Goal: Task Accomplishment & Management: Manage account settings

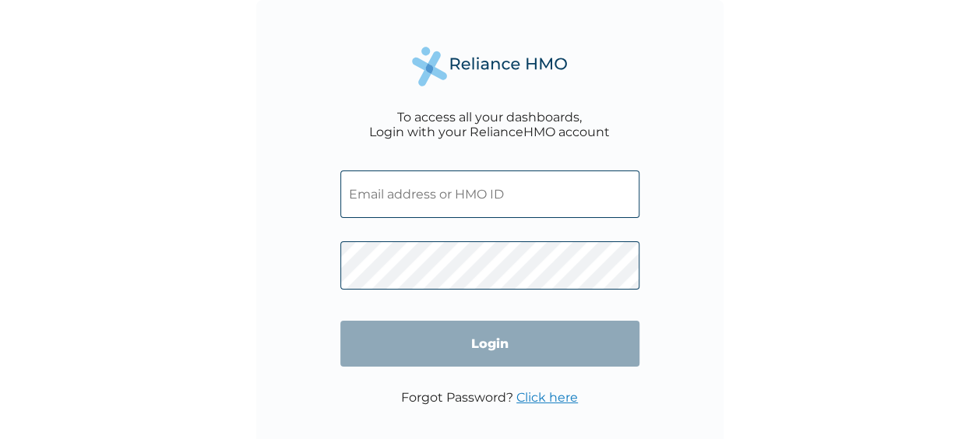
scroll to position [28, 0]
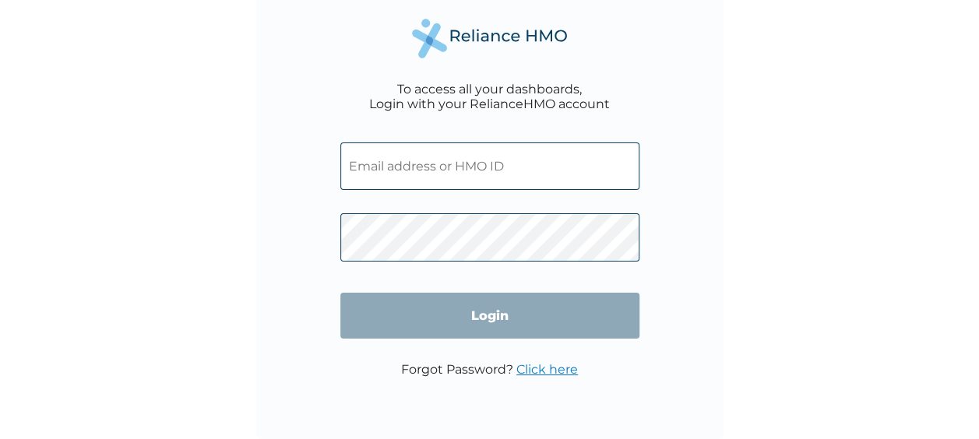
click at [424, 157] on input "text" at bounding box center [489, 167] width 299 height 48
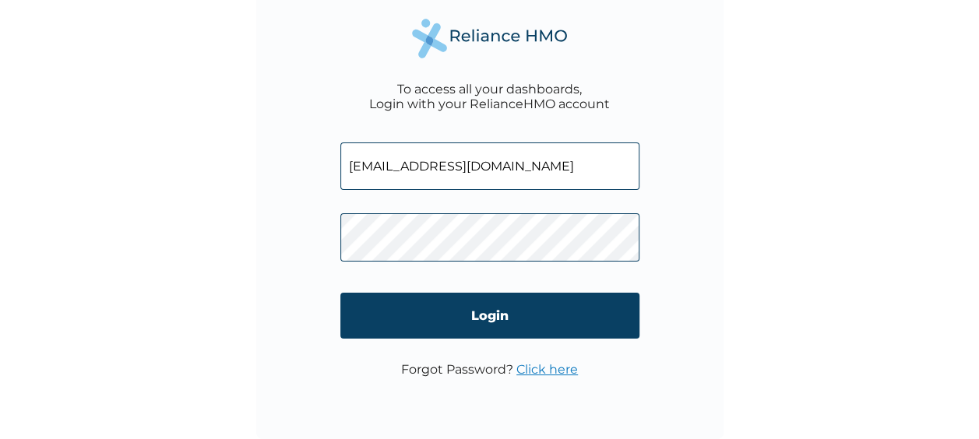
type input "lgs.cdike@cma-cgm.com"
click at [438, 366] on p "Forgot Password? Click here" at bounding box center [489, 369] width 177 height 15
click at [545, 367] on link "Click here" at bounding box center [547, 369] width 62 height 15
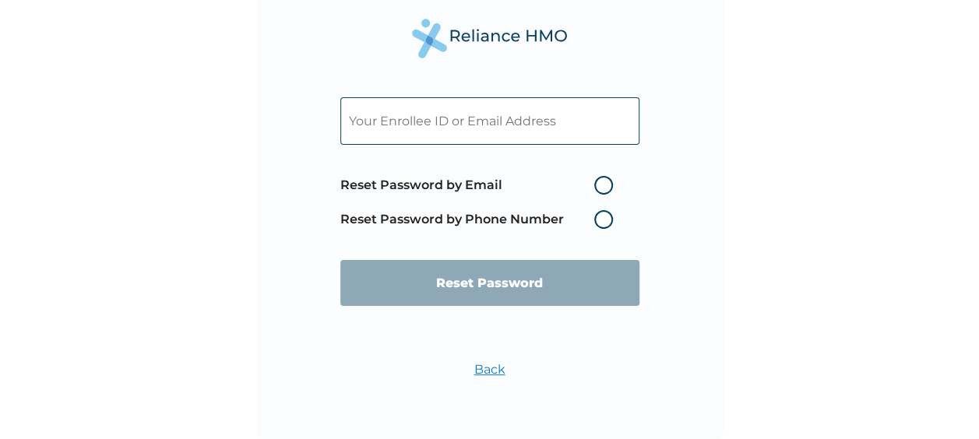
click at [600, 223] on label "Reset Password by Phone Number" at bounding box center [480, 219] width 280 height 19
click at [603, 220] on label "Reset Password by Phone Number" at bounding box center [480, 219] width 280 height 19
click at [600, 219] on label "Reset Password by Phone Number" at bounding box center [480, 219] width 280 height 19
click at [419, 119] on input "text" at bounding box center [489, 121] width 299 height 48
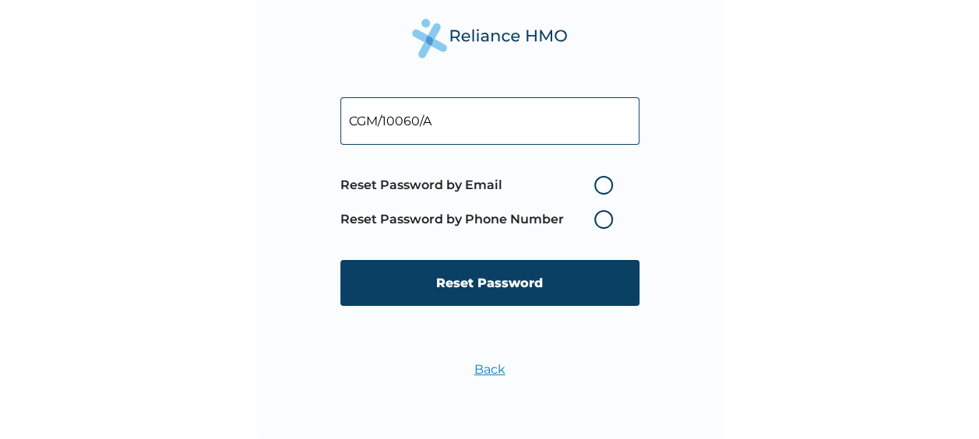
type input "CGM/10060/A"
click at [602, 218] on label "Reset Password by Phone Number" at bounding box center [480, 219] width 280 height 19
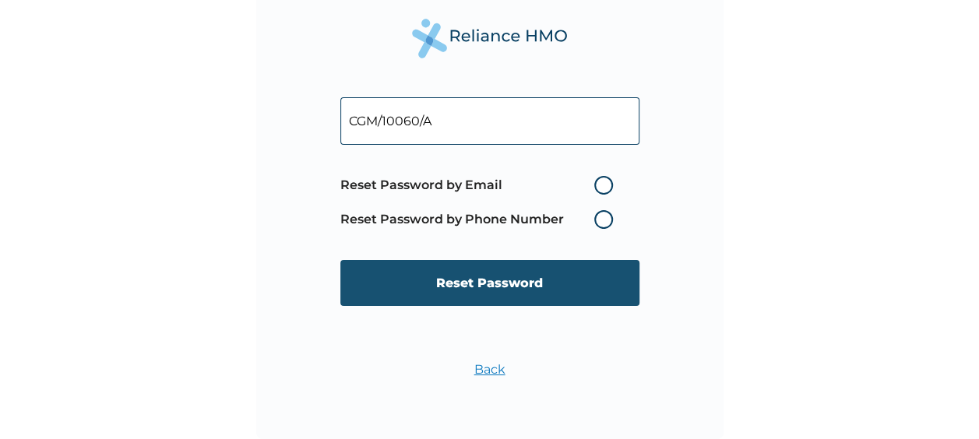
click at [505, 276] on input "Reset Password" at bounding box center [489, 283] width 299 height 46
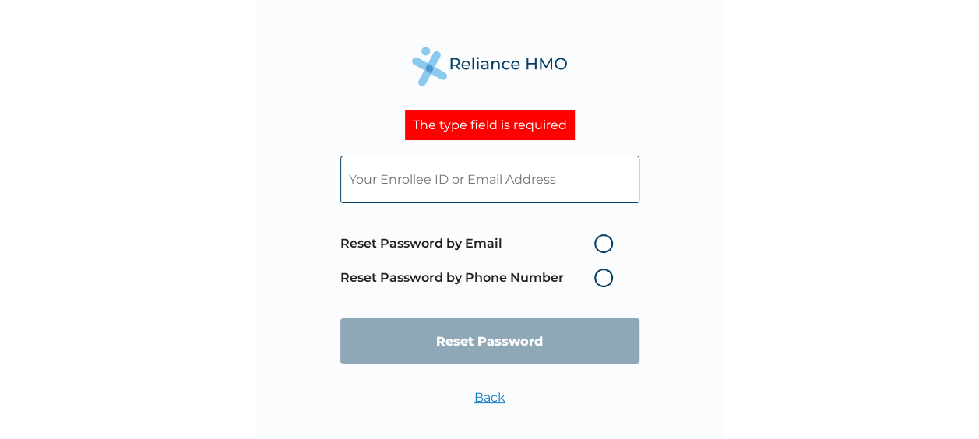
click at [421, 195] on input "text" at bounding box center [489, 180] width 299 height 48
type input "lgs.cdike@cma-cgm.com"
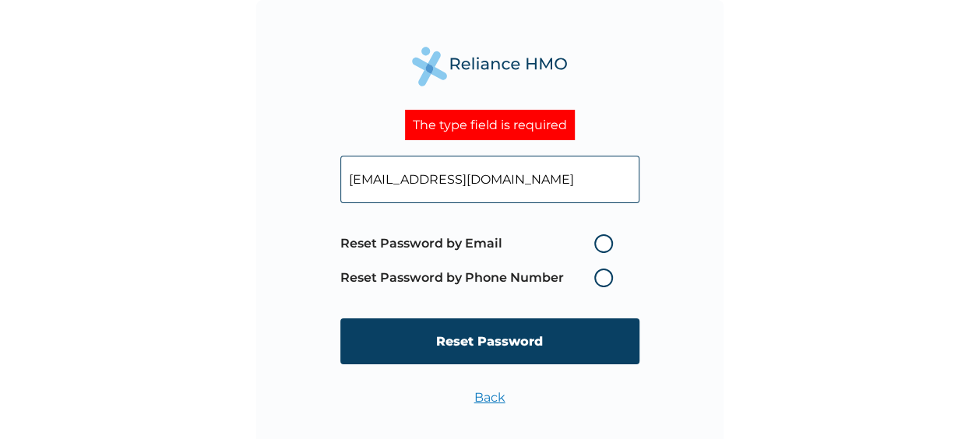
click at [600, 245] on label "Reset Password by Email" at bounding box center [480, 243] width 280 height 19
click at [597, 245] on input "Reset Password by Email" at bounding box center [584, 243] width 25 height 25
radio input "true"
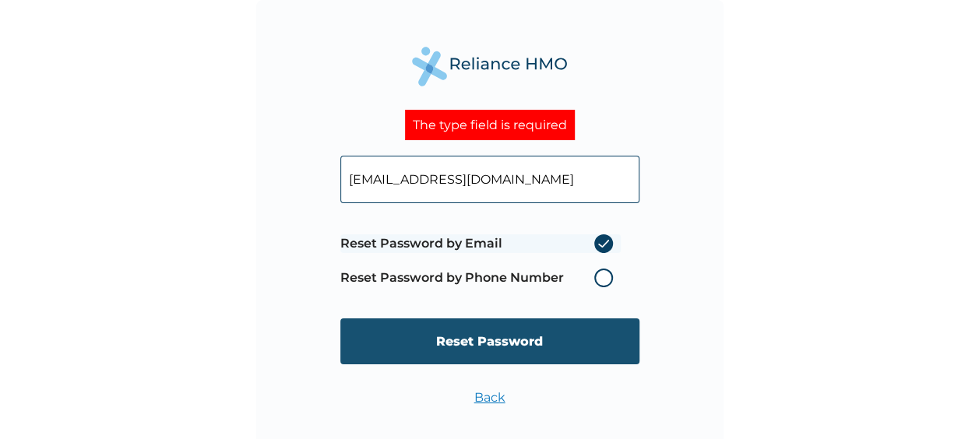
click at [498, 346] on input "Reset Password" at bounding box center [489, 341] width 299 height 46
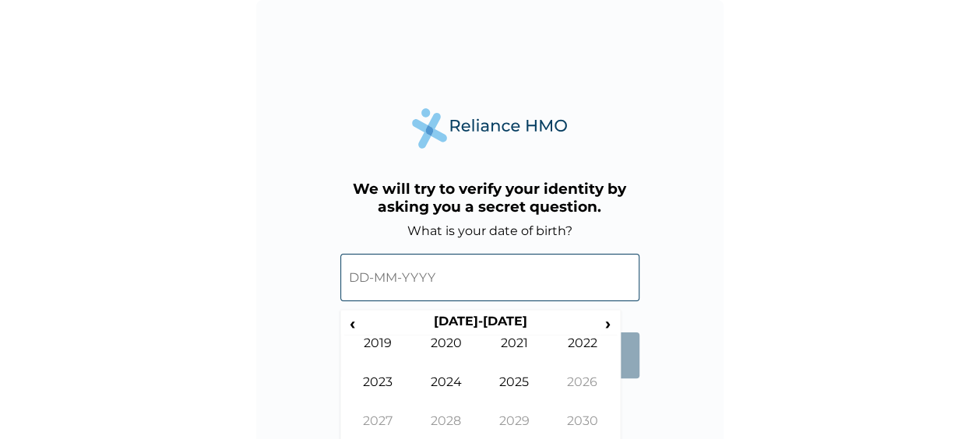
click at [399, 279] on input "text" at bounding box center [489, 278] width 299 height 48
click at [640, 388] on div "We will try to verify your identity by asking you a secret question. What is yo…" at bounding box center [489, 233] width 467 height 467
click at [626, 388] on form "What is your date of birth? ‹ 2020-2029 › 2019 2020 2021 2022 2023 2024 2025 20…" at bounding box center [489, 308] width 299 height 171
click at [623, 431] on div "We will try to verify your identity by asking you a secret question. What is yo…" at bounding box center [489, 233] width 467 height 467
click at [441, 271] on input "text" at bounding box center [489, 278] width 299 height 48
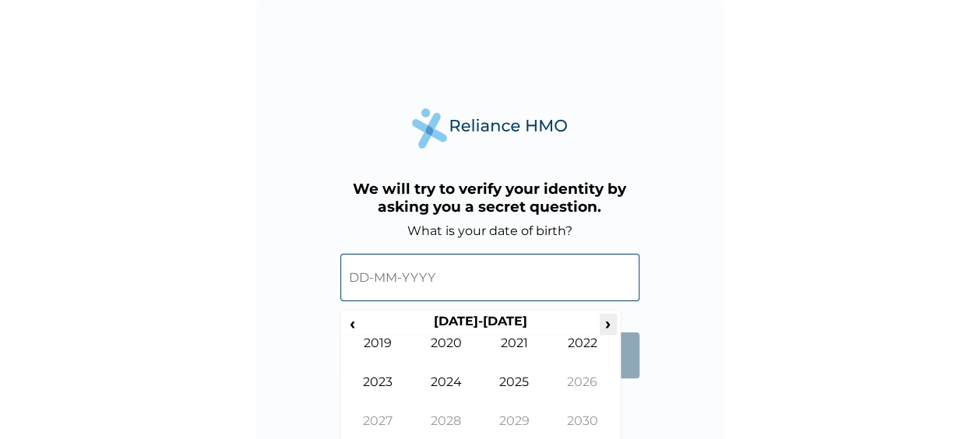
click at [603, 327] on span "›" at bounding box center [608, 323] width 17 height 19
click at [604, 323] on span "›" at bounding box center [608, 323] width 17 height 19
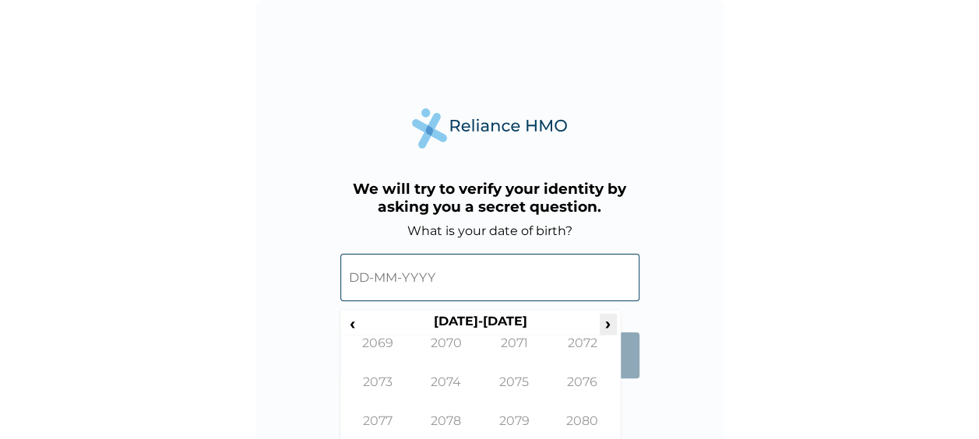
click at [604, 323] on span "›" at bounding box center [608, 323] width 17 height 19
click at [350, 322] on span "‹" at bounding box center [352, 323] width 16 height 19
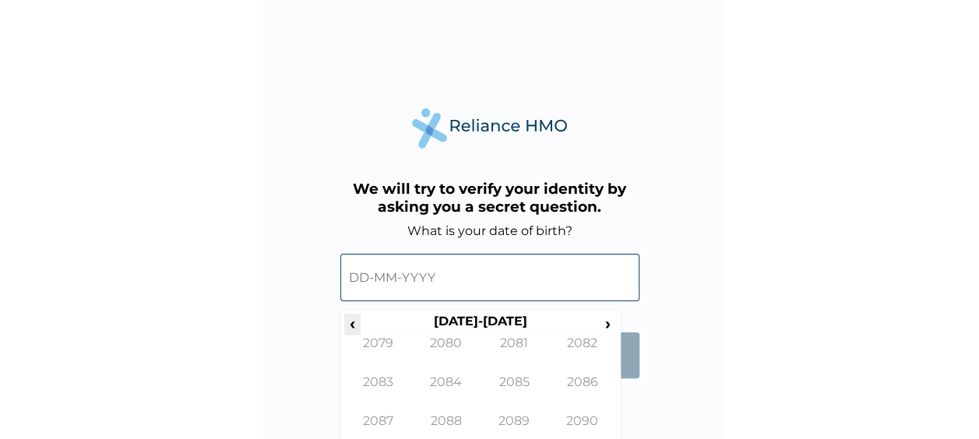
click at [350, 322] on span "‹" at bounding box center [352, 323] width 16 height 19
click at [352, 321] on span "‹" at bounding box center [352, 323] width 16 height 19
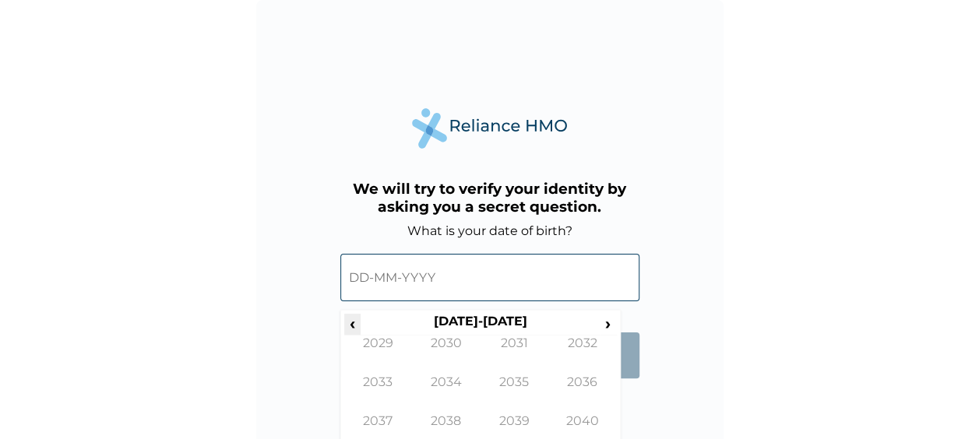
click at [352, 321] on span "‹" at bounding box center [352, 323] width 16 height 19
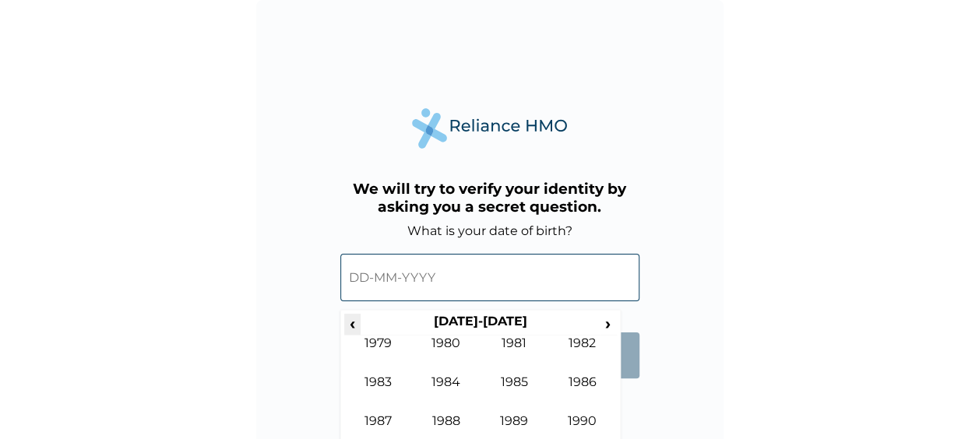
click at [352, 321] on span "‹" at bounding box center [352, 323] width 16 height 19
click at [605, 327] on span "›" at bounding box center [608, 323] width 17 height 19
click at [515, 341] on td "1981" at bounding box center [514, 355] width 69 height 39
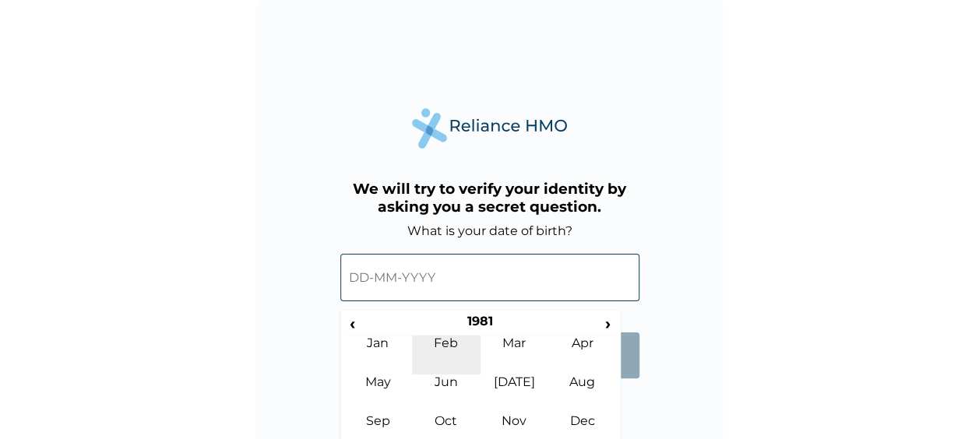
click at [447, 347] on td "Feb" at bounding box center [446, 355] width 69 height 39
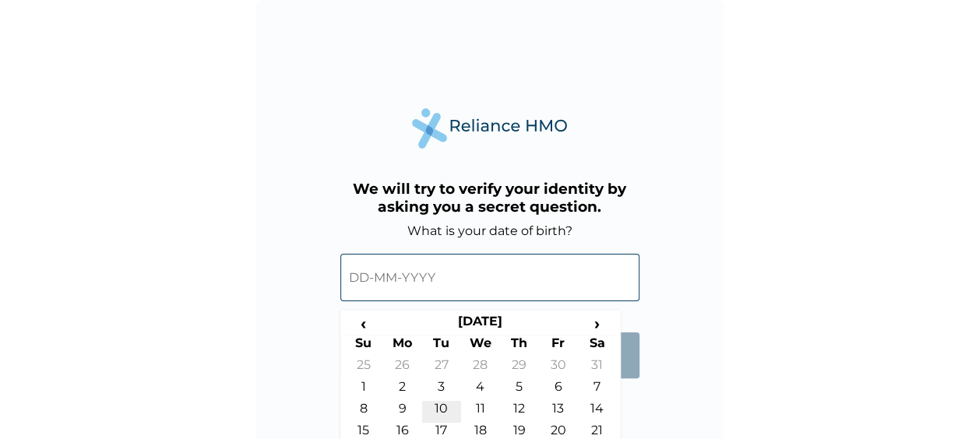
click at [445, 406] on td "10" at bounding box center [441, 412] width 39 height 22
type input "10-02-1981"
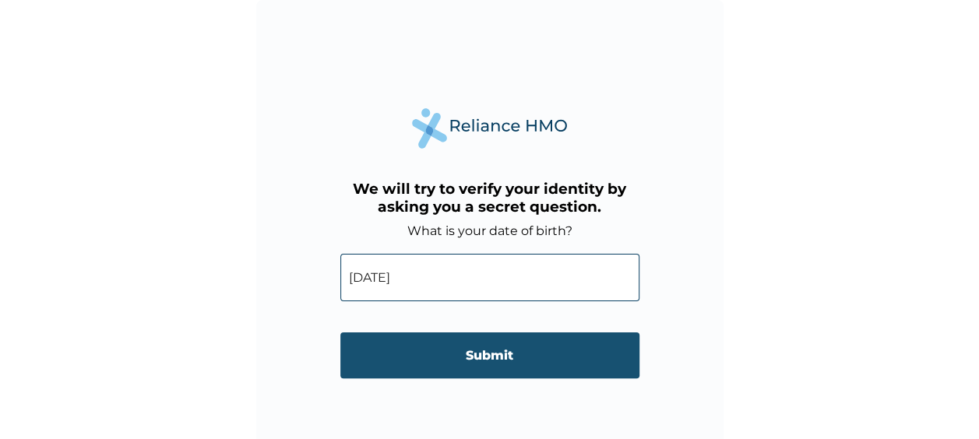
click at [491, 352] on input "Submit" at bounding box center [489, 356] width 299 height 46
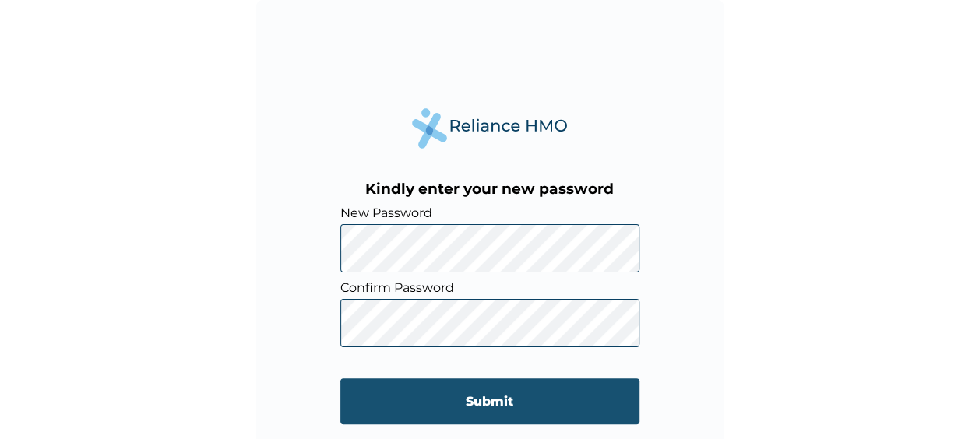
click at [506, 397] on input "Submit" at bounding box center [489, 401] width 299 height 46
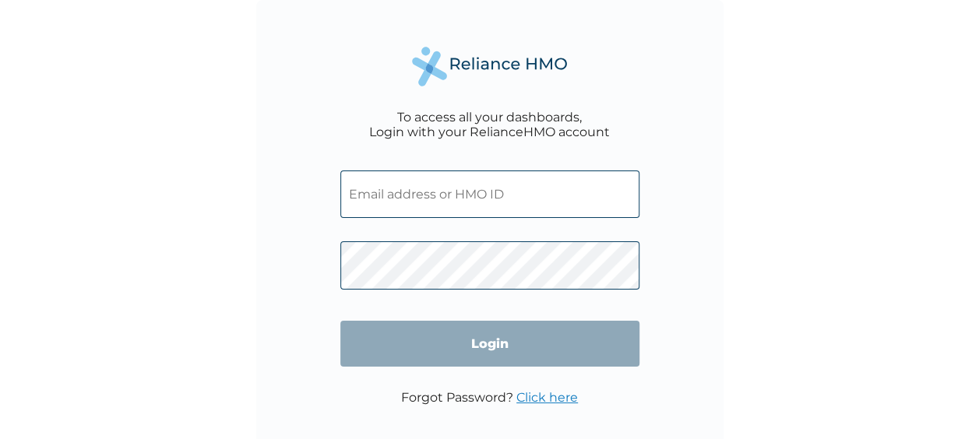
click at [540, 198] on input "text" at bounding box center [489, 195] width 299 height 48
type input "lgs.cdike@cma-cgm.com"
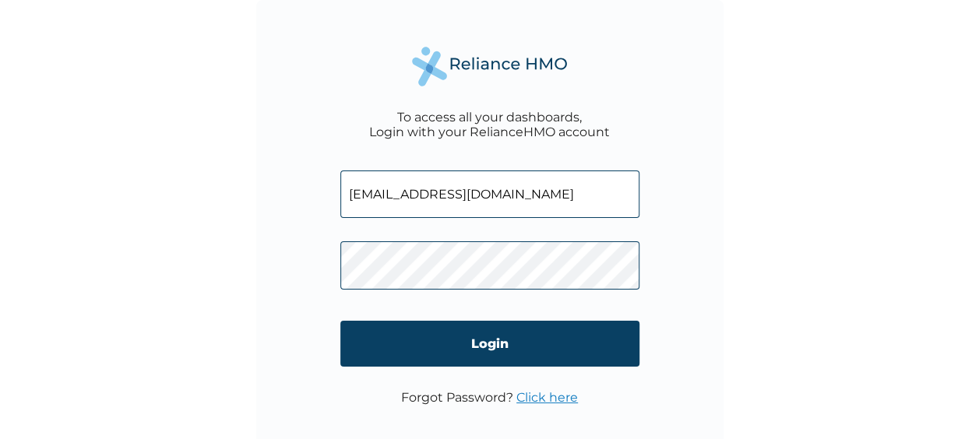
click at [497, 346] on input "Login" at bounding box center [489, 344] width 299 height 46
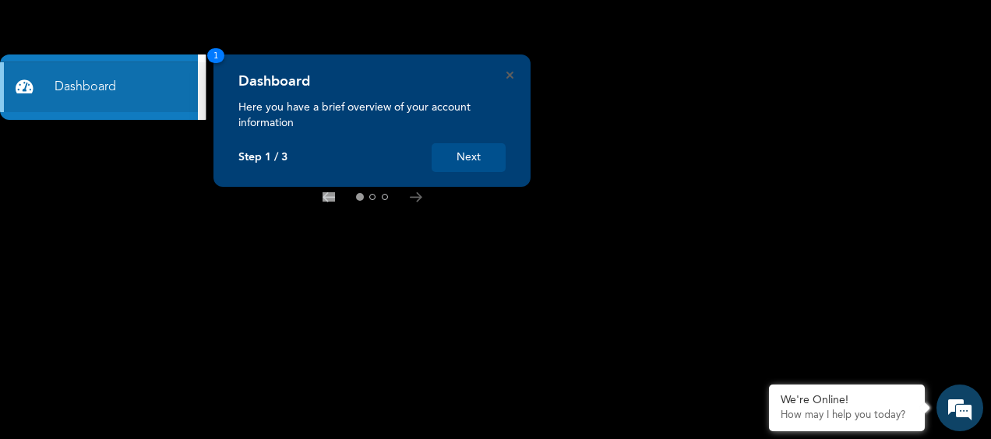
click at [470, 159] on button "Next" at bounding box center [468, 157] width 74 height 29
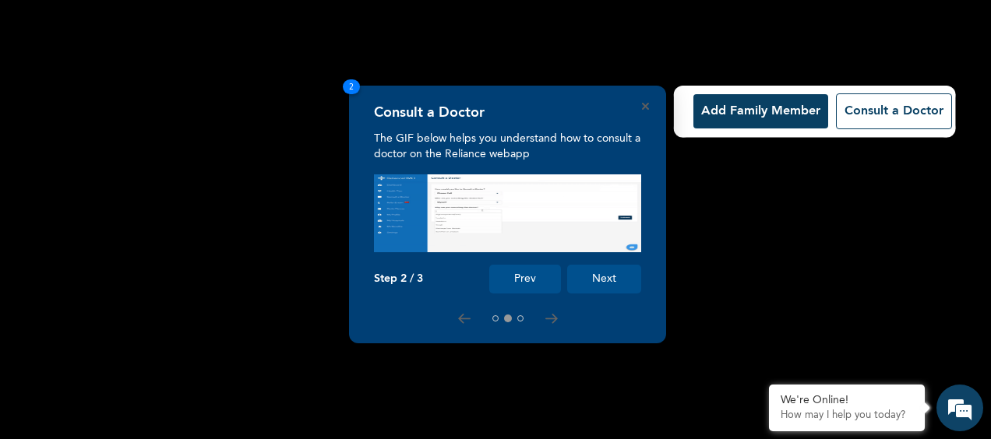
drag, startPoint x: 791, startPoint y: 199, endPoint x: 656, endPoint y: 171, distance: 138.4
click at [713, 202] on rect at bounding box center [495, 219] width 991 height 439
